Goal: Task Accomplishment & Management: Use online tool/utility

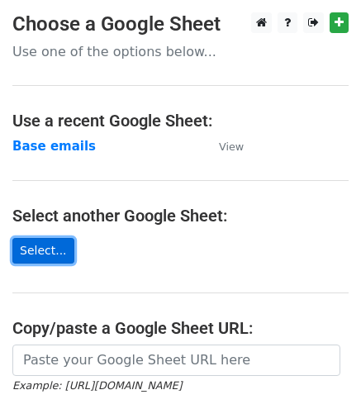
click at [36, 245] on link "Select..." at bounding box center [43, 251] width 62 height 26
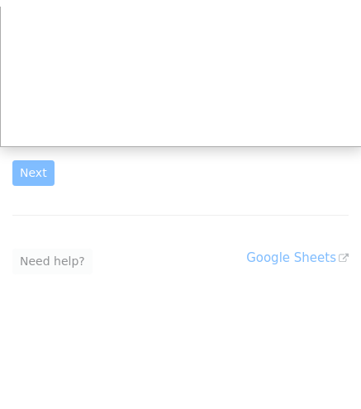
scroll to position [124, 0]
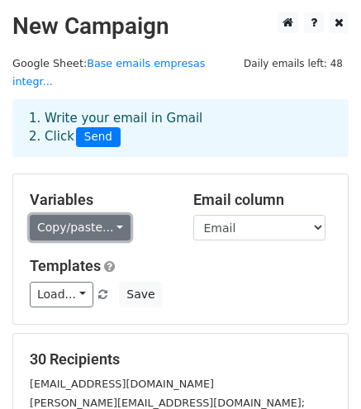
click at [107, 215] on link "Copy/paste..." at bounding box center [80, 228] width 101 height 26
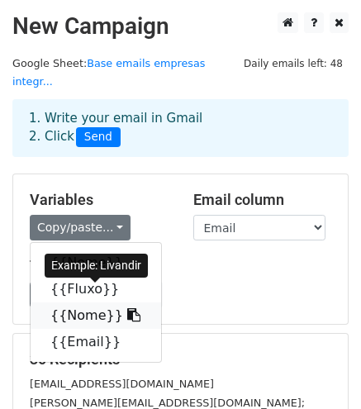
click at [81, 303] on link "{{Nome}}" at bounding box center [96, 316] width 131 height 26
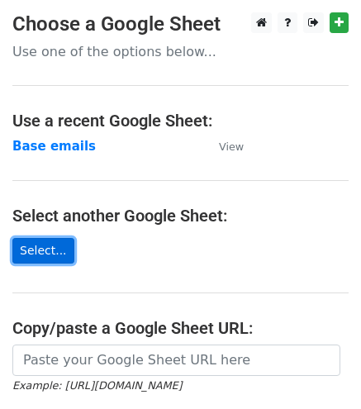
click at [54, 247] on link "Select..." at bounding box center [43, 251] width 62 height 26
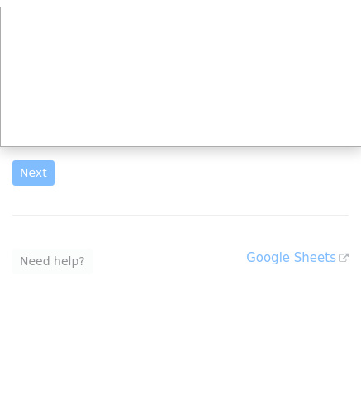
scroll to position [124, 0]
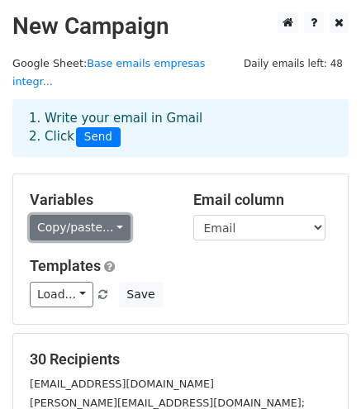
click at [98, 216] on link "Copy/paste..." at bounding box center [80, 228] width 101 height 26
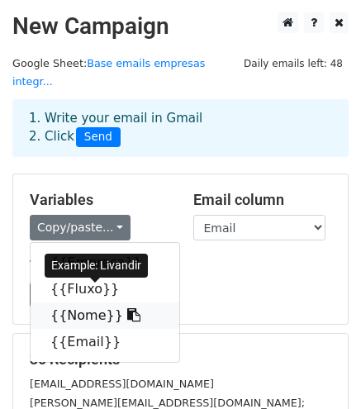
click at [92, 303] on link "{{Nome}}" at bounding box center [105, 316] width 149 height 26
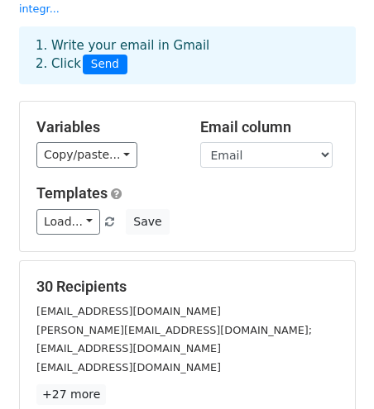
scroll to position [165, 0]
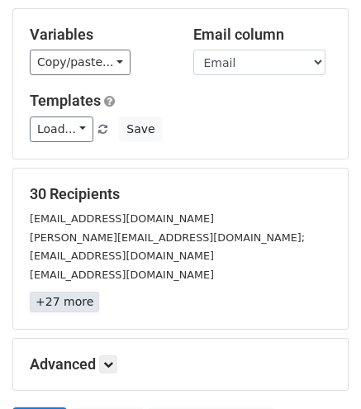
click at [68, 292] on link "+27 more" at bounding box center [64, 302] width 69 height 21
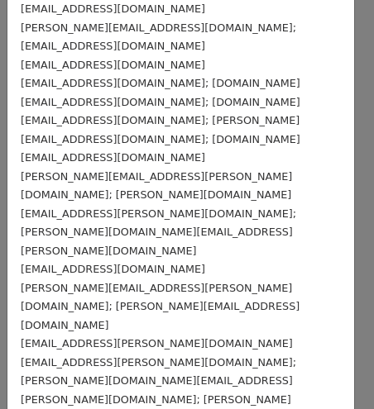
scroll to position [0, 0]
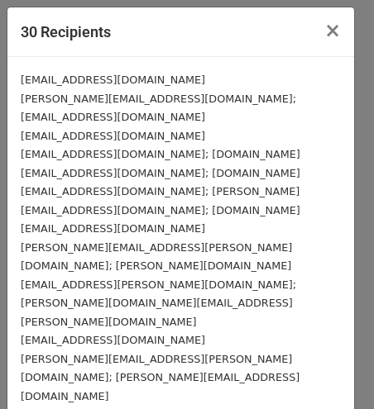
click at [263, 99] on small "michelle.santarosa@bdil.com.br; beneficios@bdil.com.br" at bounding box center [158, 108] width 275 height 31
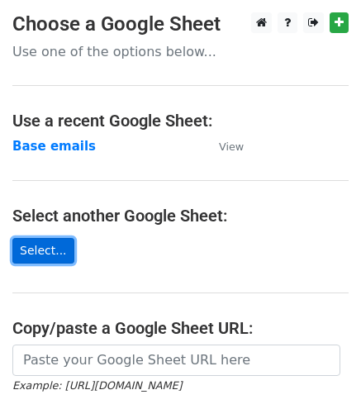
click at [39, 255] on link "Select..." at bounding box center [43, 251] width 62 height 26
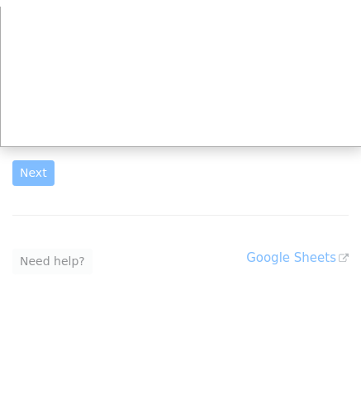
scroll to position [124, 0]
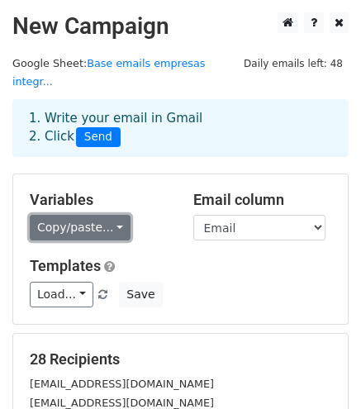
click at [112, 215] on link "Copy/paste..." at bounding box center [80, 228] width 101 height 26
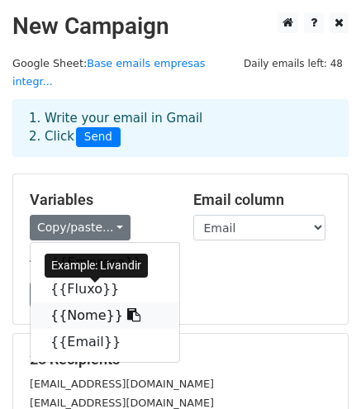
click at [83, 303] on link "{{Nome}}" at bounding box center [105, 316] width 149 height 26
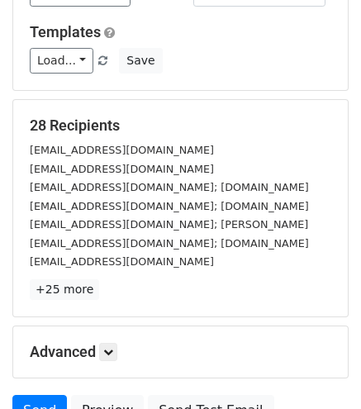
scroll to position [331, 0]
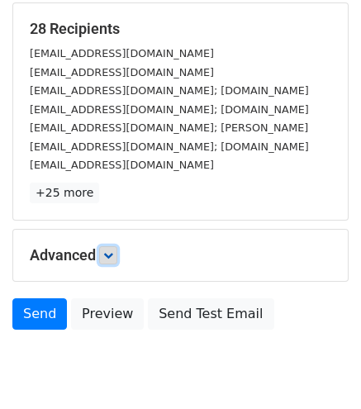
click at [117, 246] on link at bounding box center [108, 255] width 18 height 18
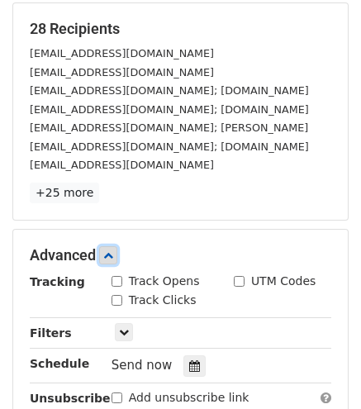
click at [117, 246] on link at bounding box center [108, 255] width 18 height 18
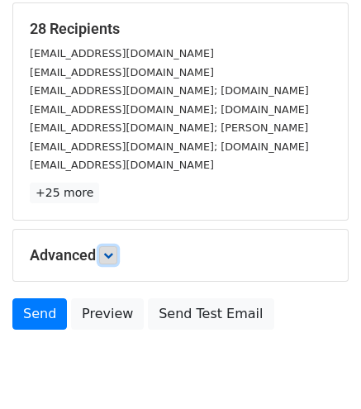
click at [117, 246] on link at bounding box center [108, 255] width 18 height 18
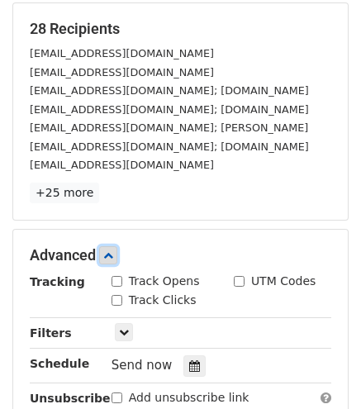
click at [117, 246] on link at bounding box center [108, 255] width 18 height 18
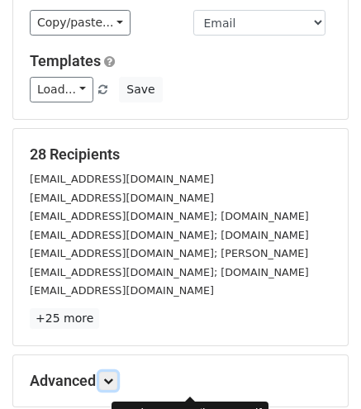
scroll to position [0, 0]
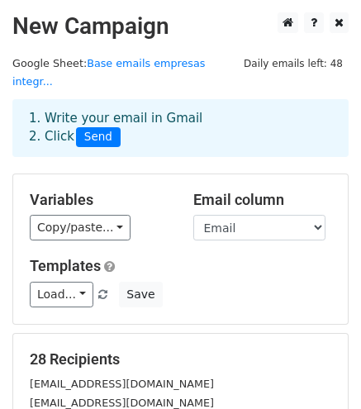
click at [86, 127] on span "Send" at bounding box center [98, 137] width 45 height 20
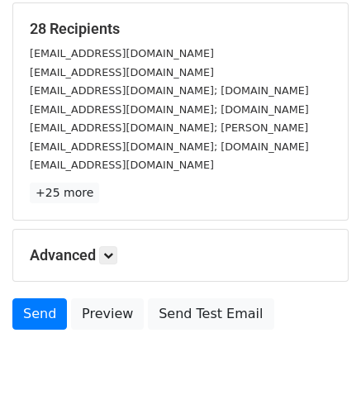
scroll to position [332, 0]
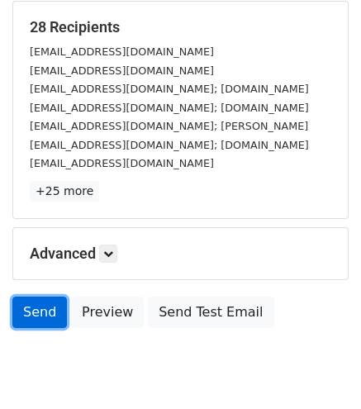
click at [20, 297] on link "Send" at bounding box center [39, 312] width 55 height 31
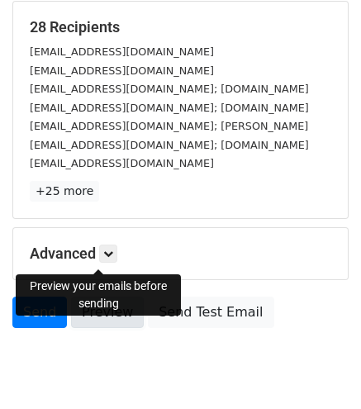
click at [114, 297] on link "Preview" at bounding box center [107, 312] width 73 height 31
click at [44, 297] on link "Send" at bounding box center [39, 312] width 55 height 31
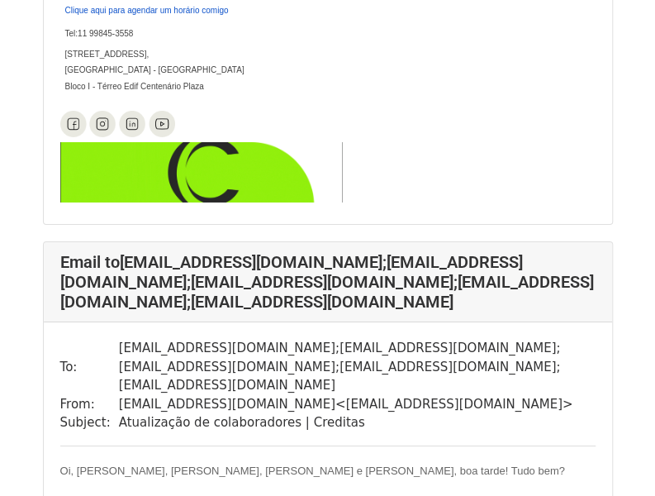
scroll to position [1901, 0]
